Goal: Task Accomplishment & Management: Manage account settings

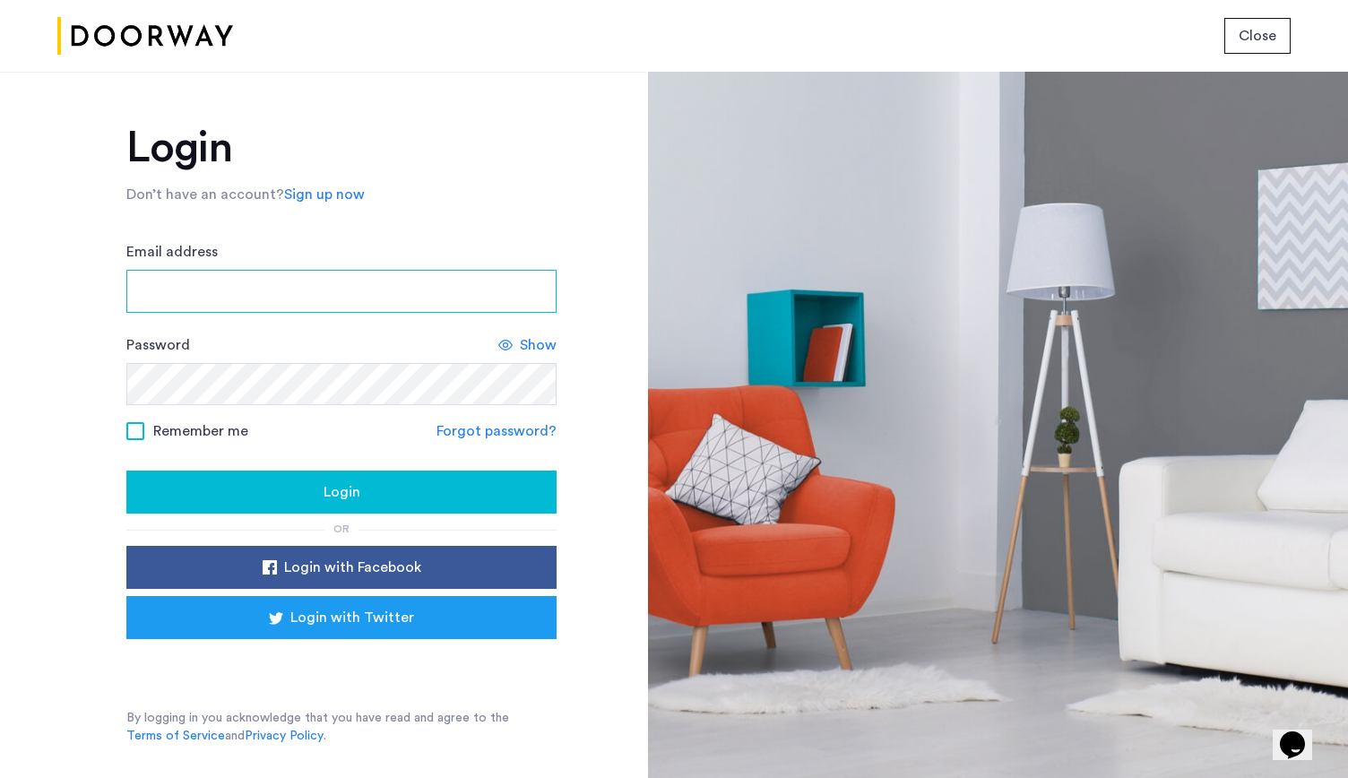
type input "**********"
click at [246, 481] on div "Login" at bounding box center [341, 492] width 401 height 22
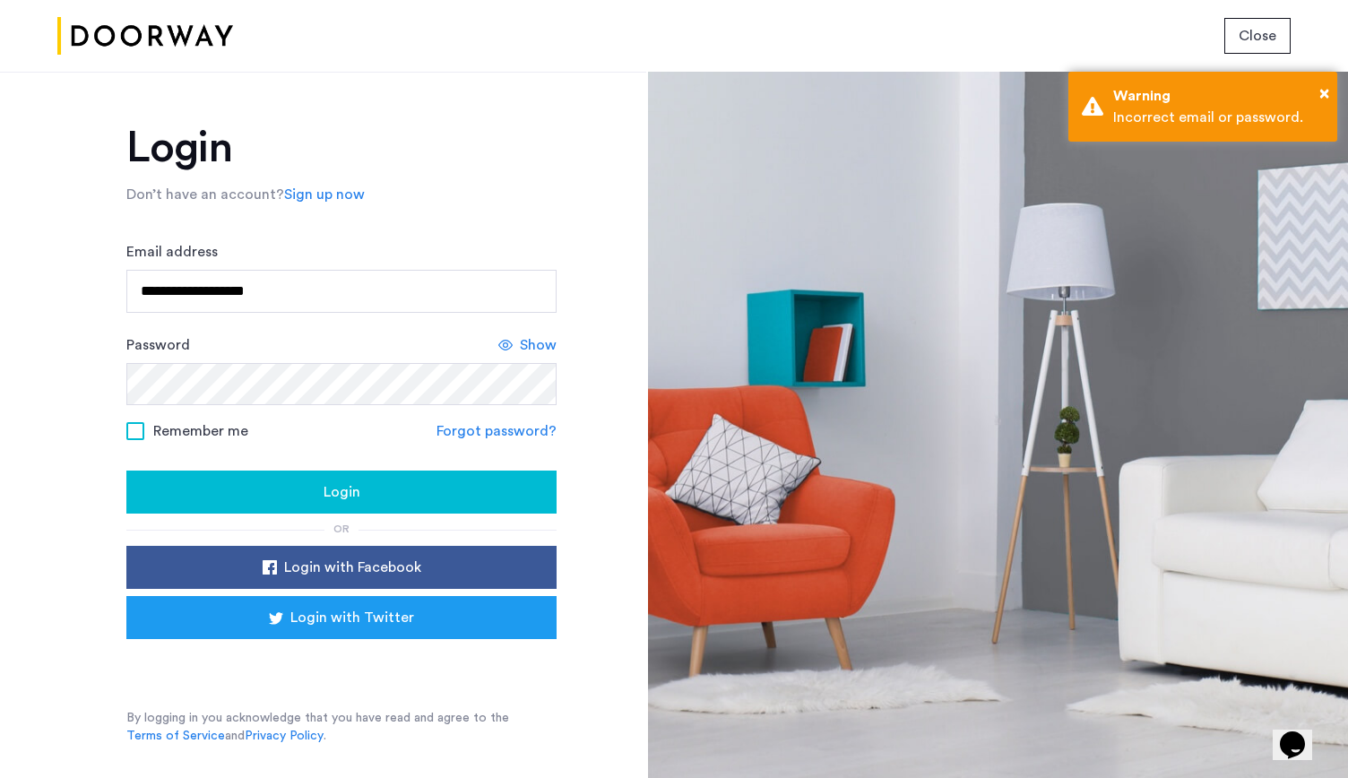
click at [185, 435] on span "Remember me" at bounding box center [200, 431] width 95 height 22
click at [537, 354] on span "Show" at bounding box center [538, 345] width 37 height 22
click at [530, 349] on span "Hide" at bounding box center [541, 345] width 30 height 22
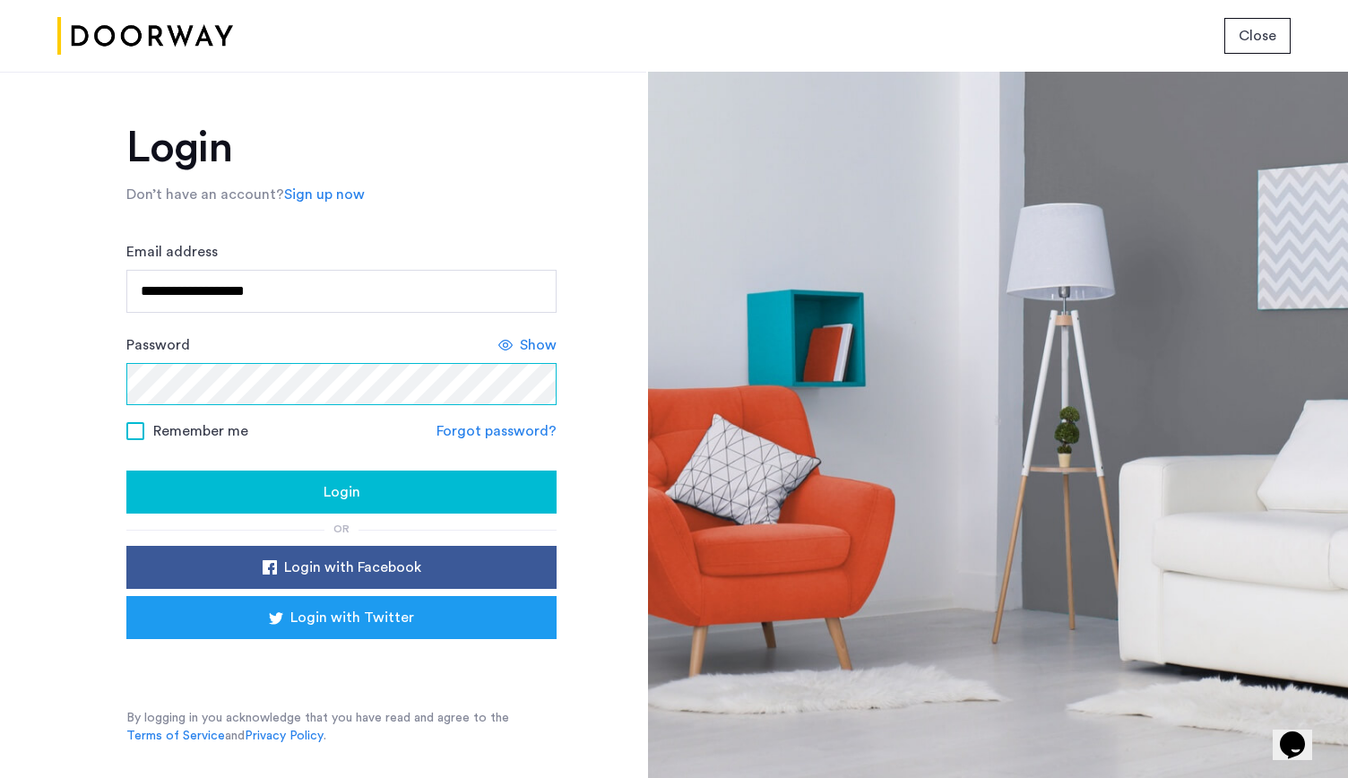
click at [126, 470] on button "Login" at bounding box center [341, 491] width 430 height 43
